Goal: Task Accomplishment & Management: Complete application form

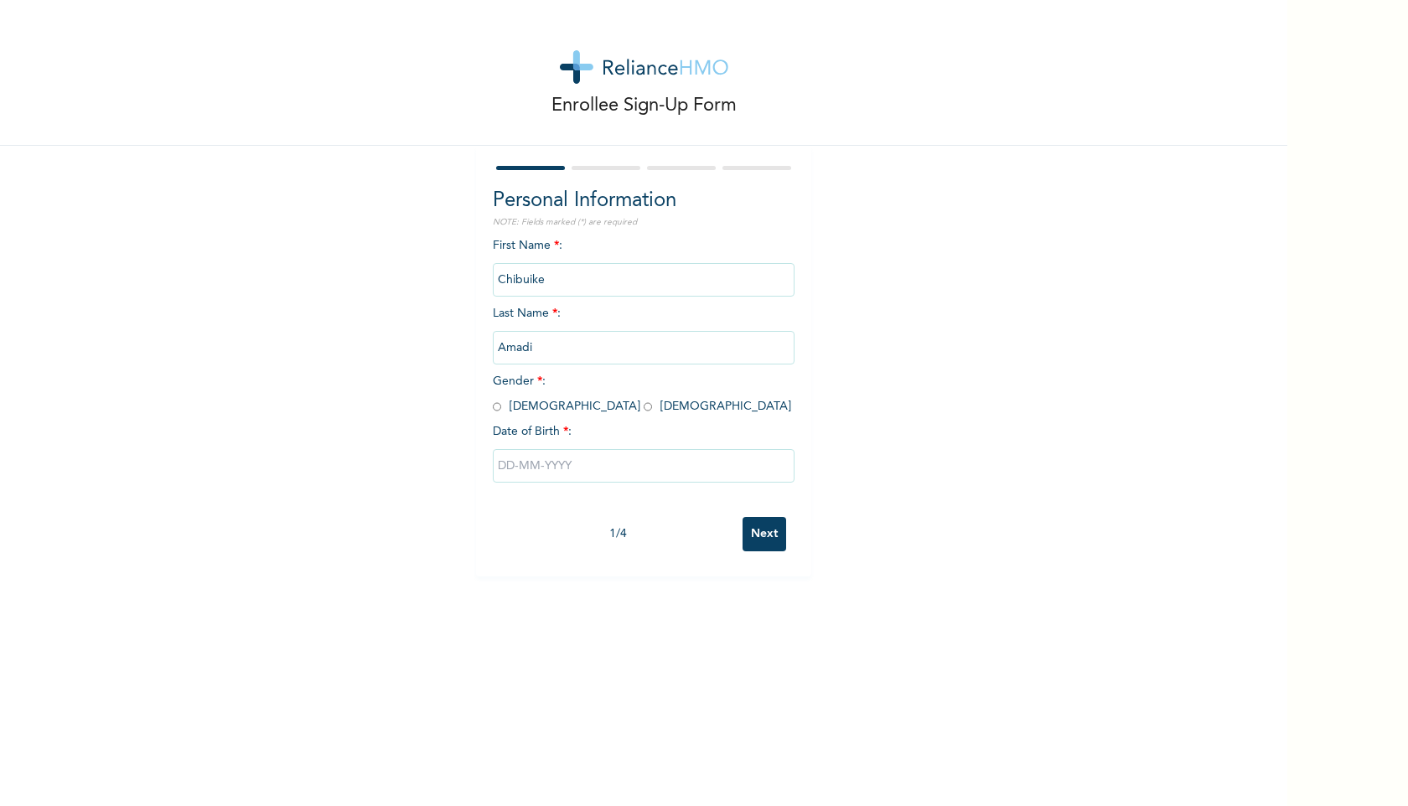
click at [495, 406] on input "radio" at bounding box center [497, 407] width 8 height 16
radio input "true"
click at [567, 455] on input "text" at bounding box center [644, 466] width 302 height 34
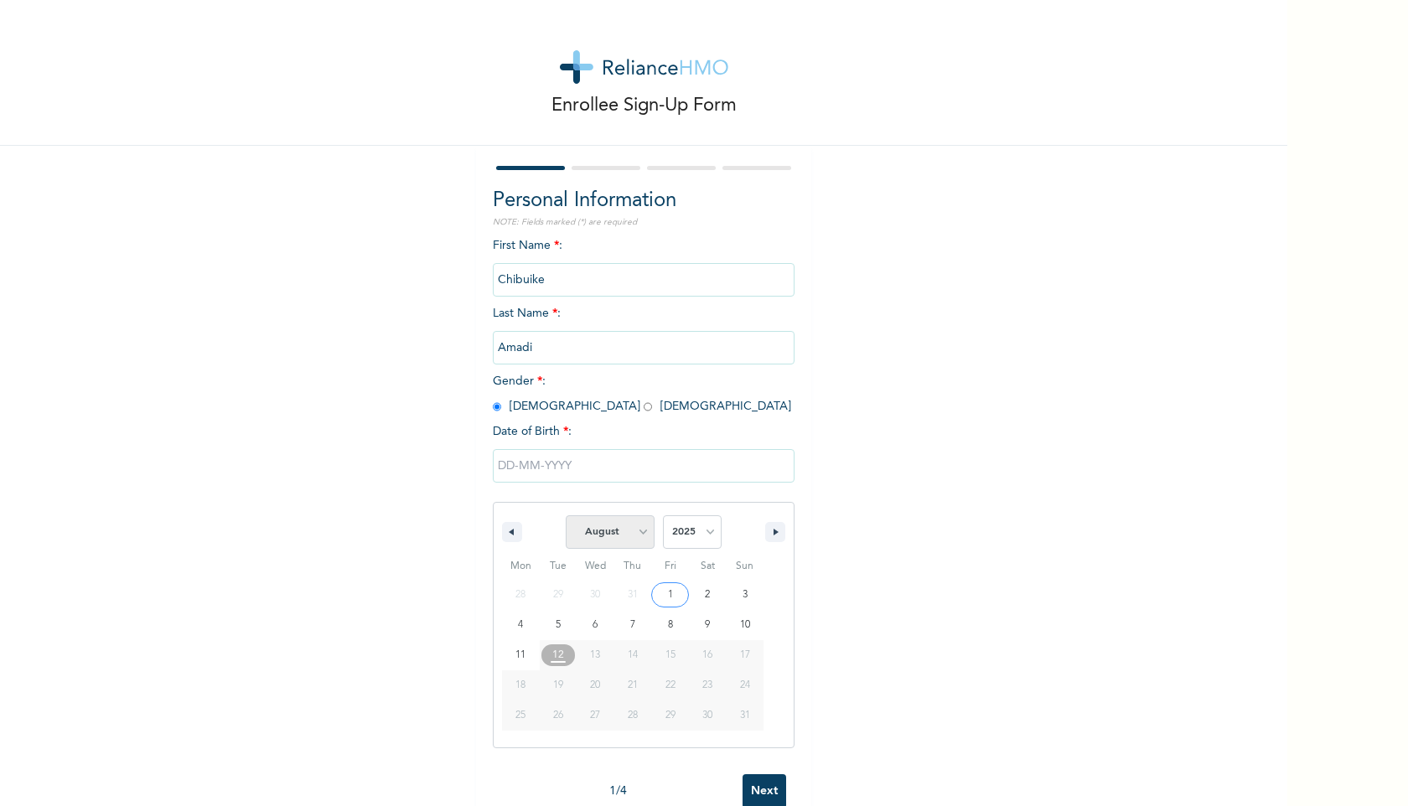
click at [640, 524] on select "January February March April May June July August September October November De…" at bounding box center [610, 533] width 89 height 34
select select "7"
click at [712, 538] on select "2025 2024 2023 2022 2021 2020 2019 2018 2017 2016 2015 2014 2013 2012 2011 2010…" at bounding box center [692, 533] width 59 height 34
select select "1998"
type input "[DATE]"
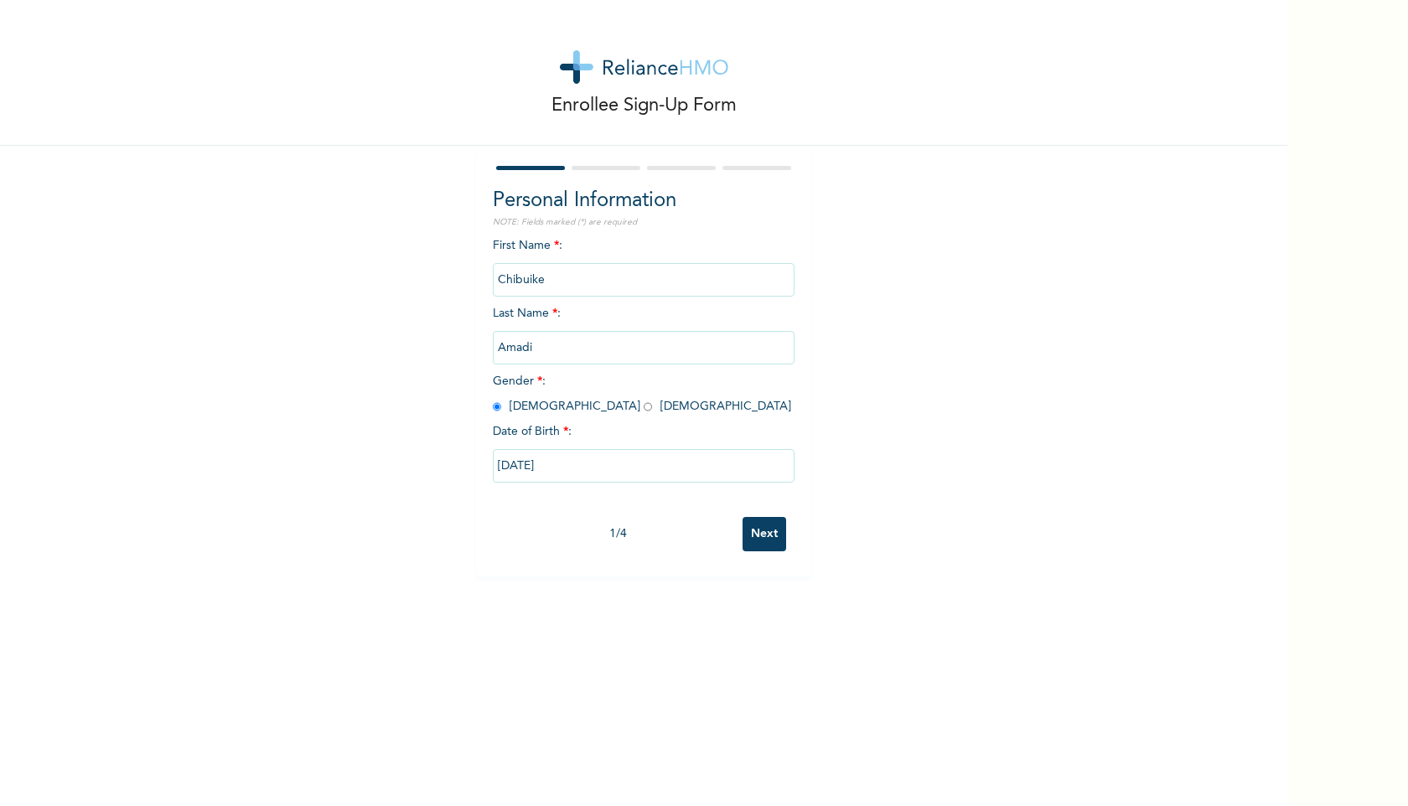
click at [560, 453] on input "[DATE]" at bounding box center [644, 466] width 302 height 34
select select "7"
select select "1998"
click at [645, 520] on select "January February March April May June July August September October November De…" at bounding box center [610, 533] width 89 height 34
click at [648, 536] on select "January February March April May June July August September October November De…" at bounding box center [610, 533] width 89 height 34
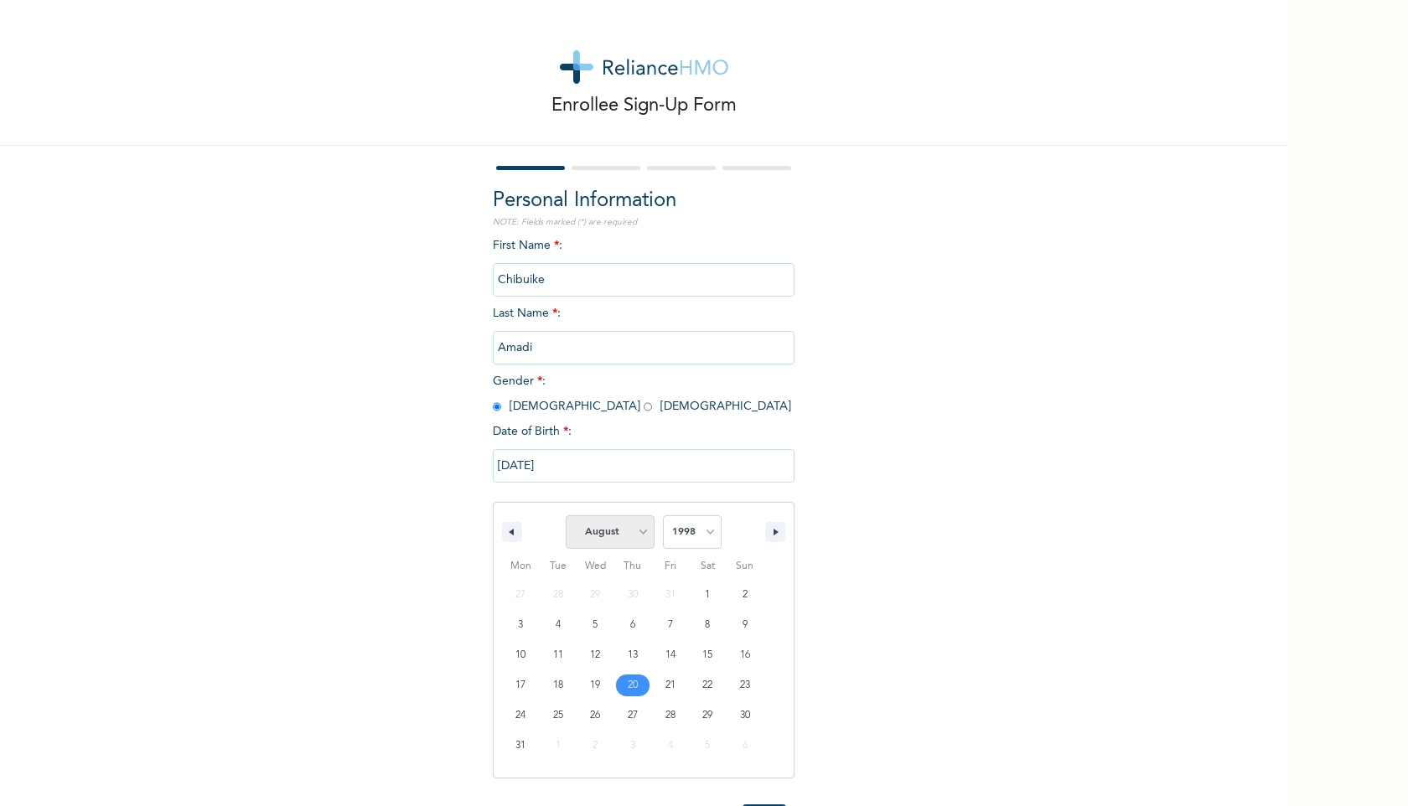
select select "9"
type input "[DATE]"
click at [767, 531] on input "Next" at bounding box center [765, 534] width 44 height 34
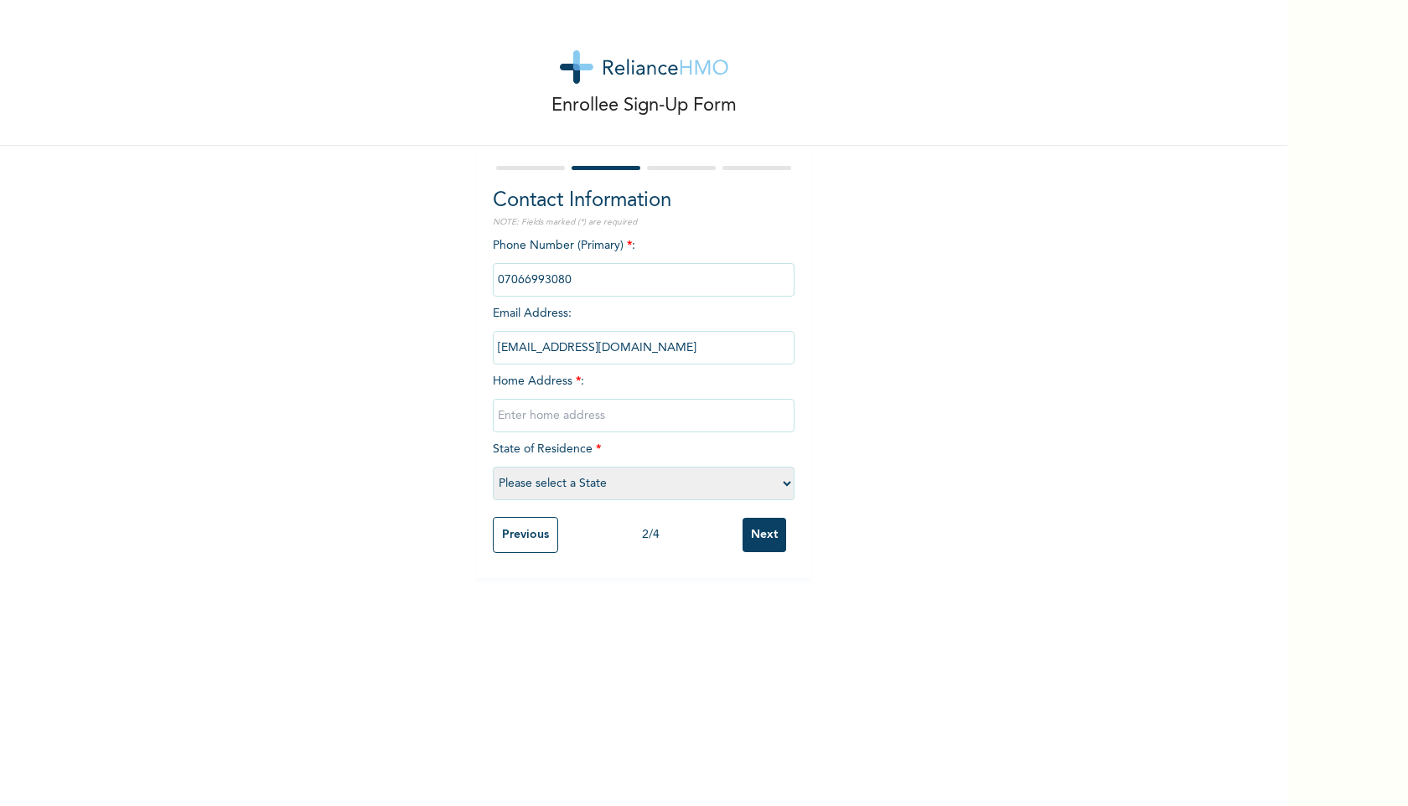
click at [588, 412] on input "text" at bounding box center [644, 416] width 302 height 34
type input "house [STREET_ADDRESS]"
click at [603, 485] on select "Please select a State [PERSON_NAME] (FCT) [PERSON_NAME] Ibom [GEOGRAPHIC_DATA] …" at bounding box center [644, 484] width 302 height 34
select select "25"
click at [592, 417] on input "house [STREET_ADDRESS]" at bounding box center [644, 416] width 302 height 34
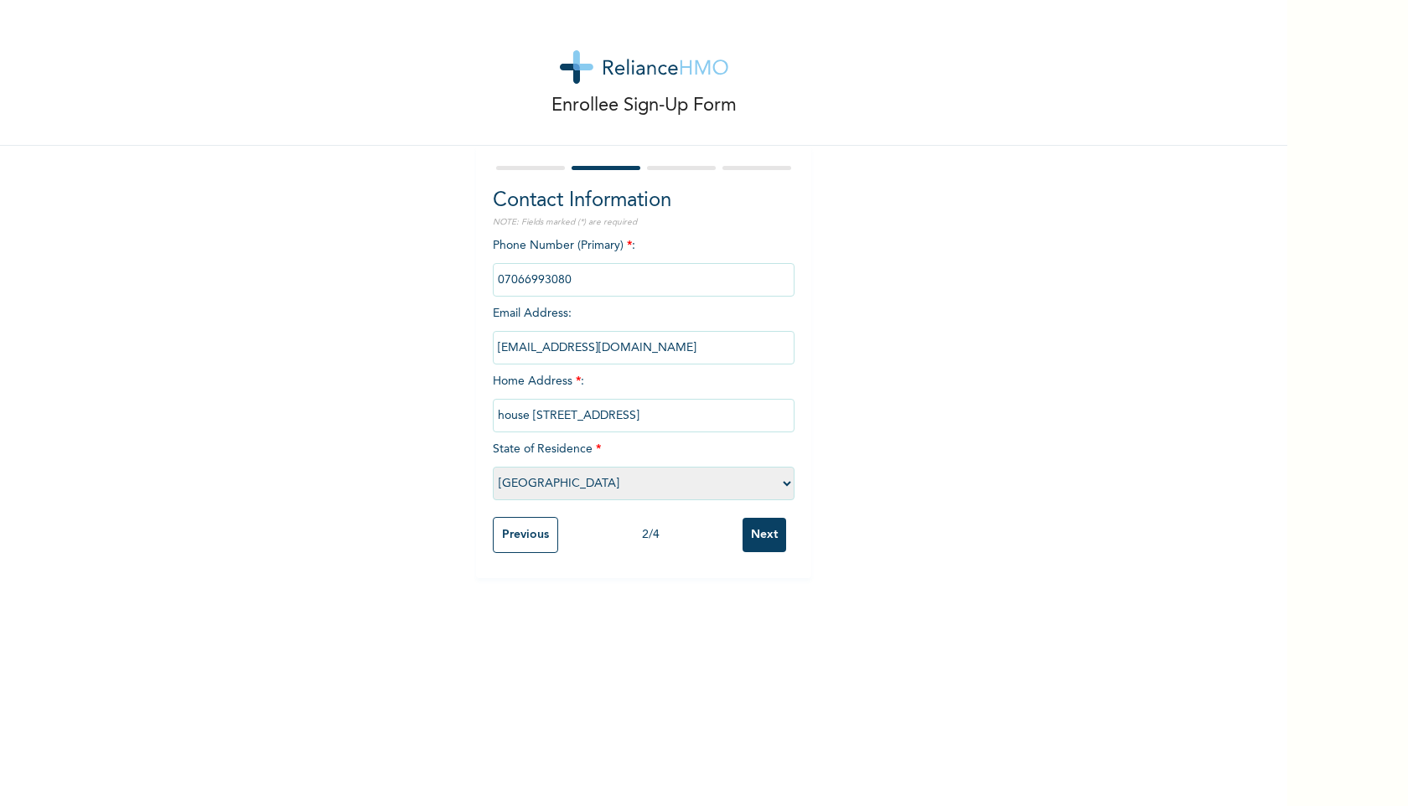
click at [592, 417] on input "house [STREET_ADDRESS]" at bounding box center [644, 416] width 302 height 34
click at [703, 412] on input "house [STREET_ADDRESS]" at bounding box center [644, 416] width 302 height 34
type input "house [STREET_ADDRESS]"
click at [766, 538] on input "Next" at bounding box center [765, 535] width 44 height 34
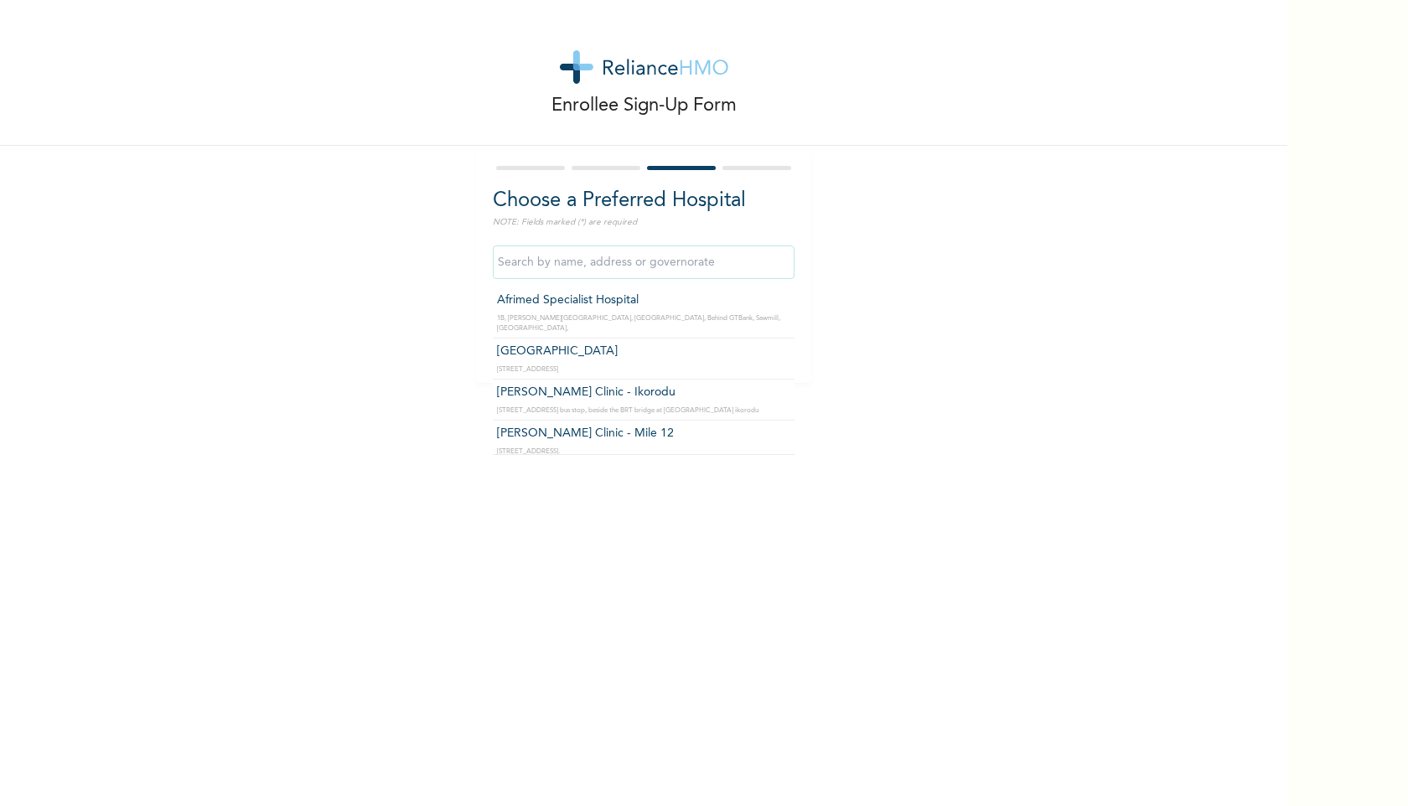
click at [716, 266] on input "text" at bounding box center [644, 263] width 302 height 34
type input "e"
type input "h"
type input "[GEOGRAPHIC_DATA]"
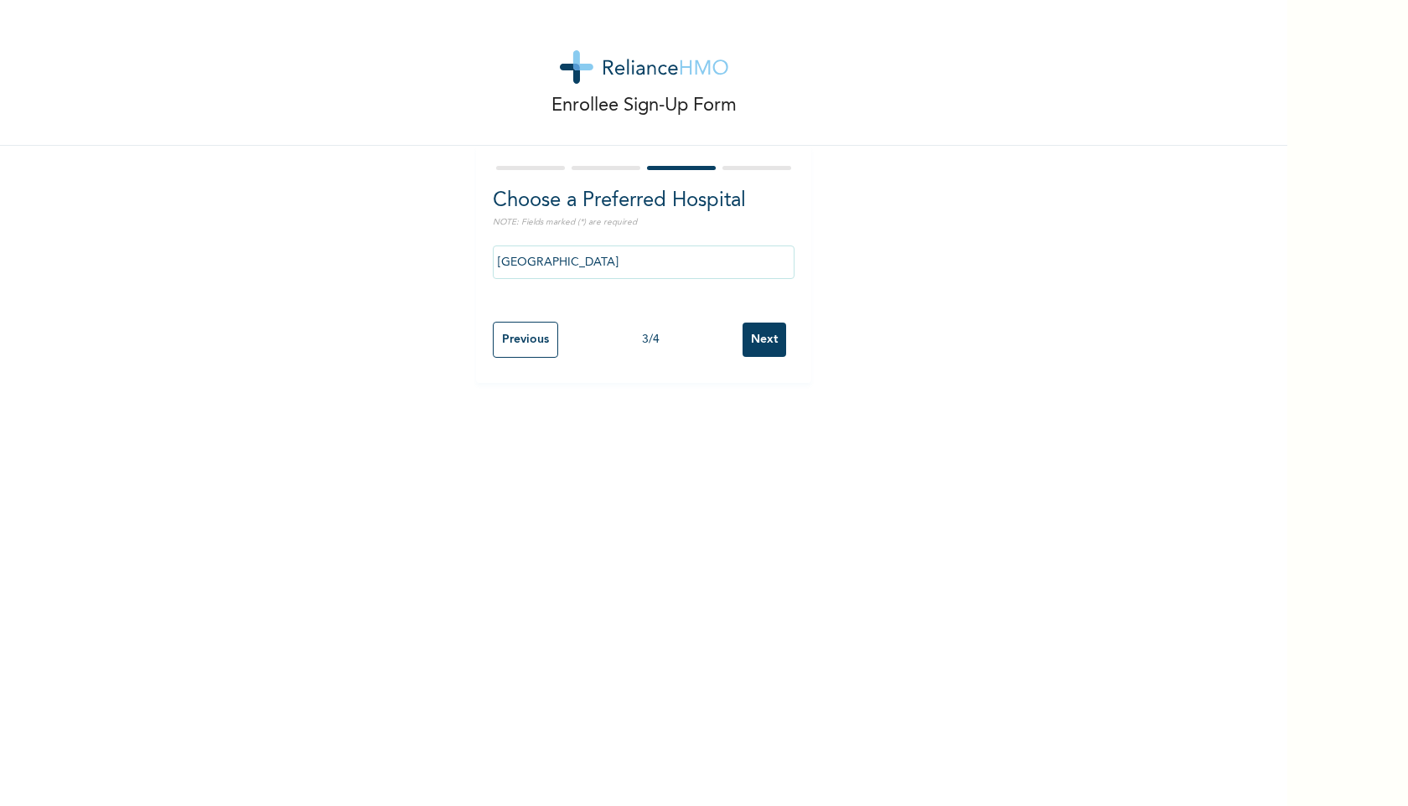
click at [757, 337] on input "Next" at bounding box center [765, 340] width 44 height 34
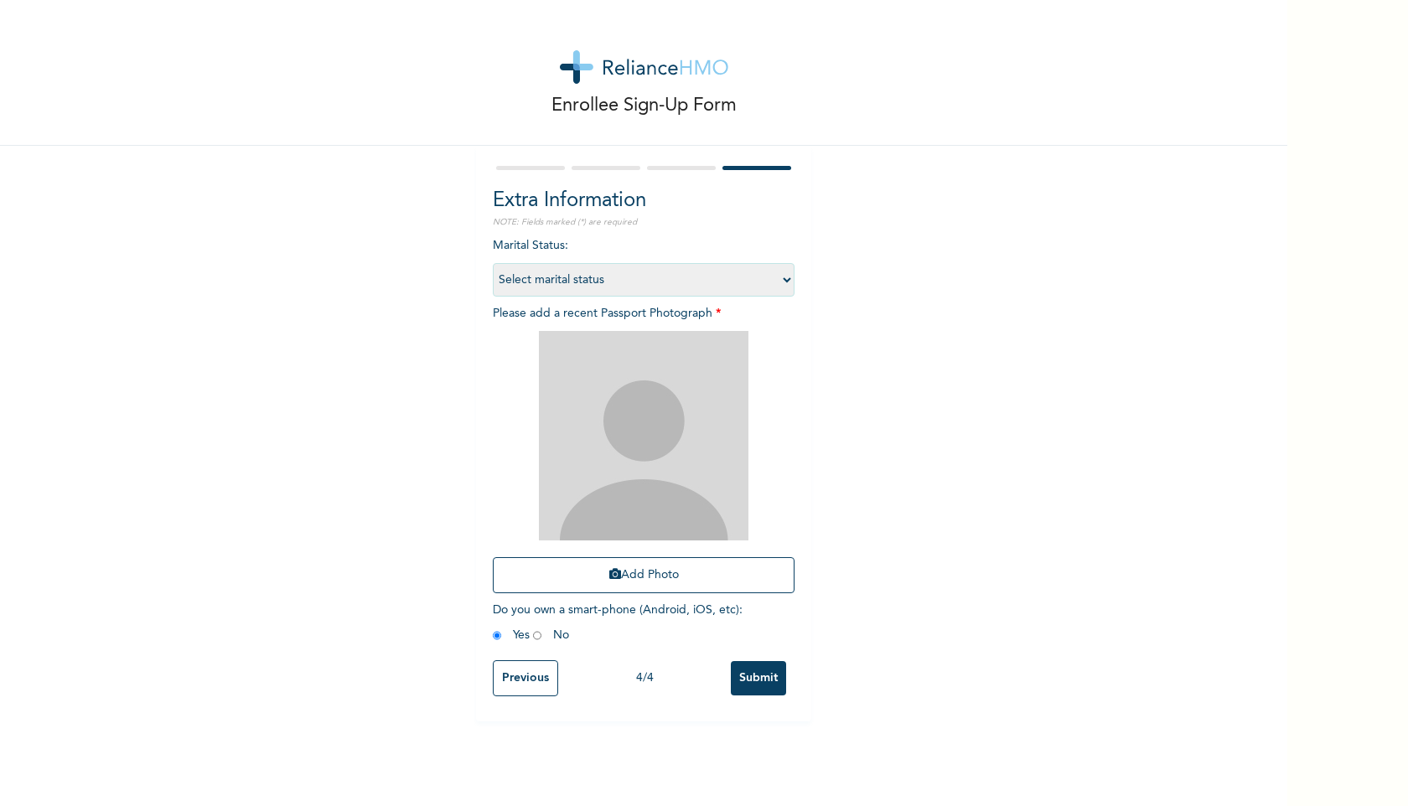
click at [784, 277] on select "Select marital status [DEMOGRAPHIC_DATA] Married [DEMOGRAPHIC_DATA] Widow/[DEMO…" at bounding box center [644, 280] width 302 height 34
select select "1"
click at [727, 413] on img at bounding box center [644, 436] width 210 height 210
click at [676, 575] on button "Add Photo" at bounding box center [644, 575] width 302 height 36
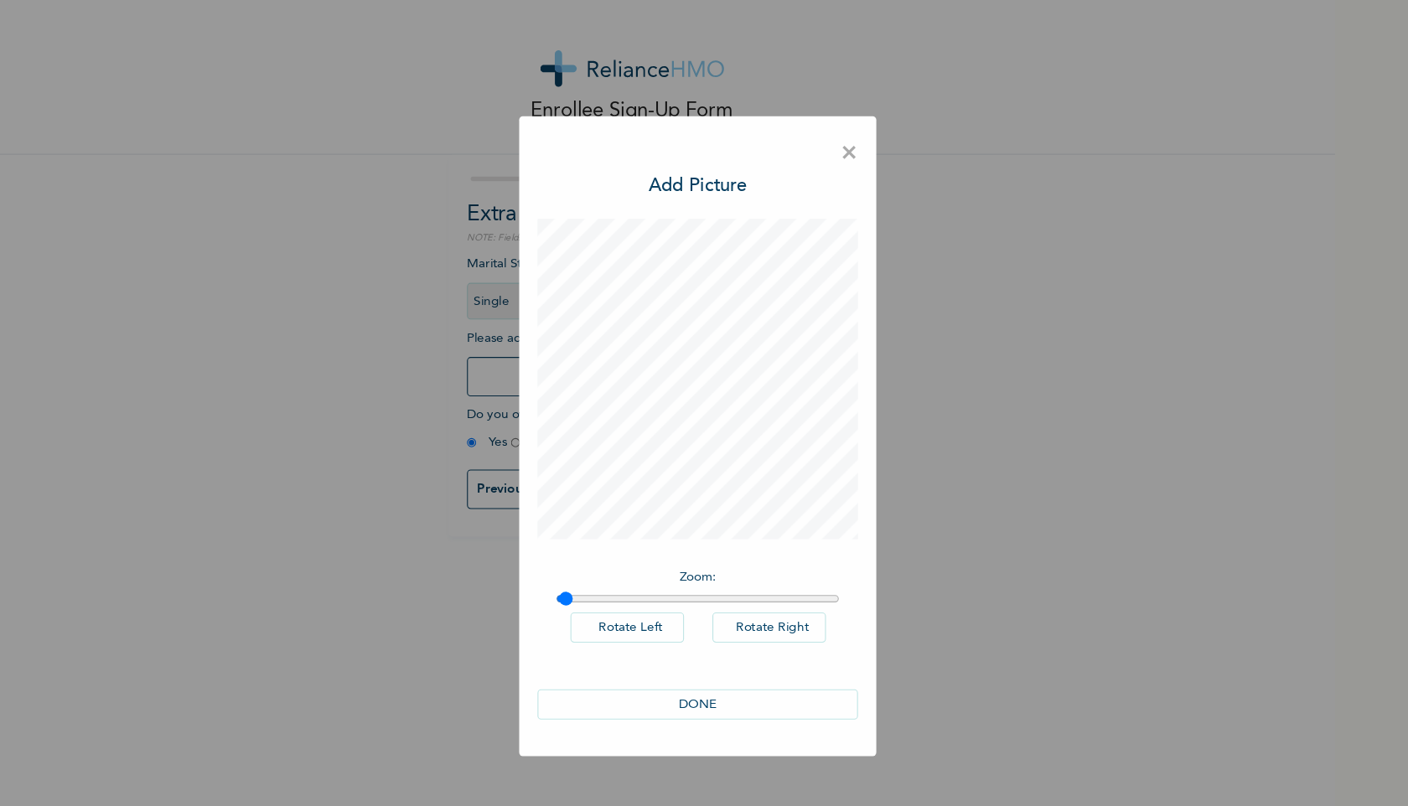
type input "1"
drag, startPoint x: 582, startPoint y: 551, endPoint x: 459, endPoint y: 583, distance: 127.5
click at [574, 559] on input "range" at bounding box center [704, 552] width 260 height 13
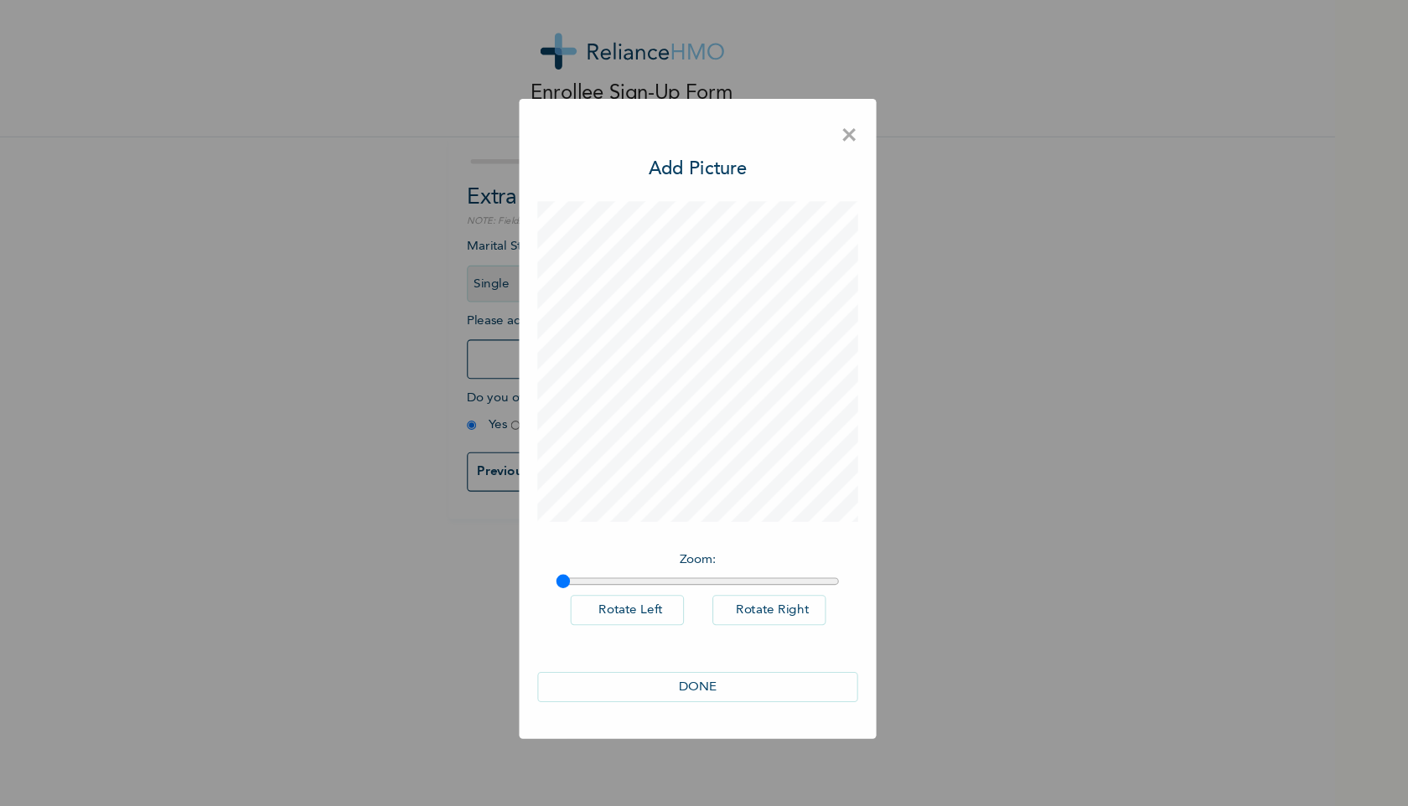
click at [759, 652] on button "DONE" at bounding box center [703, 649] width 293 height 28
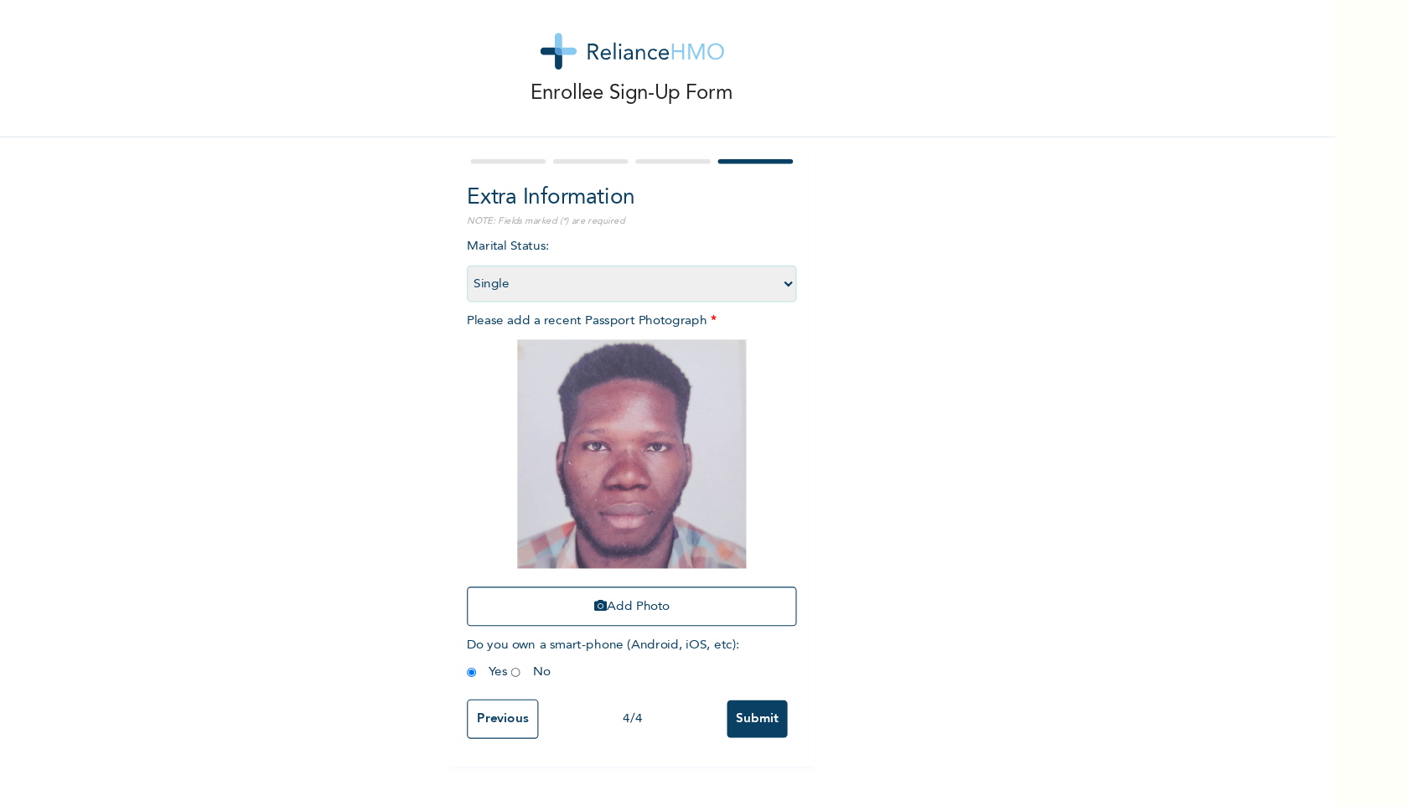
click at [763, 686] on input "Submit" at bounding box center [758, 678] width 55 height 34
